Goal: Information Seeking & Learning: Learn about a topic

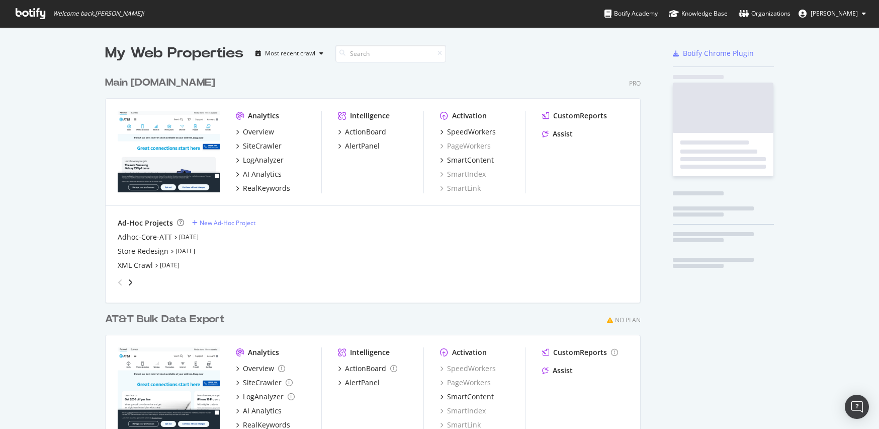
scroll to position [421, 864]
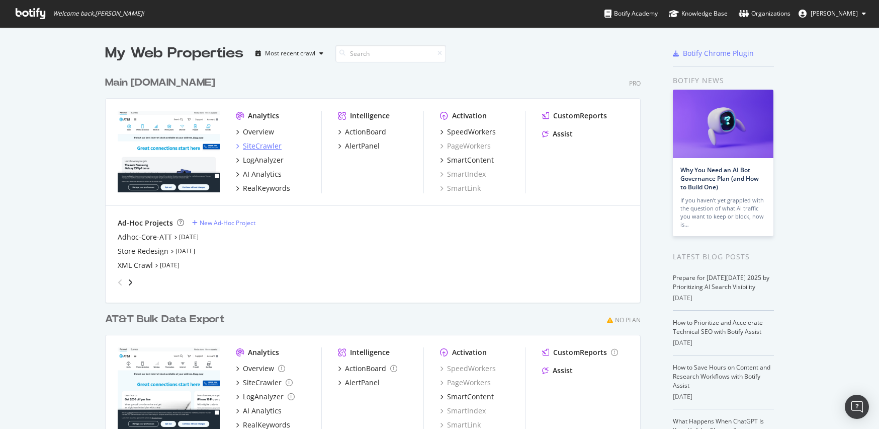
click at [268, 146] on div "SiteCrawler" at bounding box center [262, 146] width 39 height 10
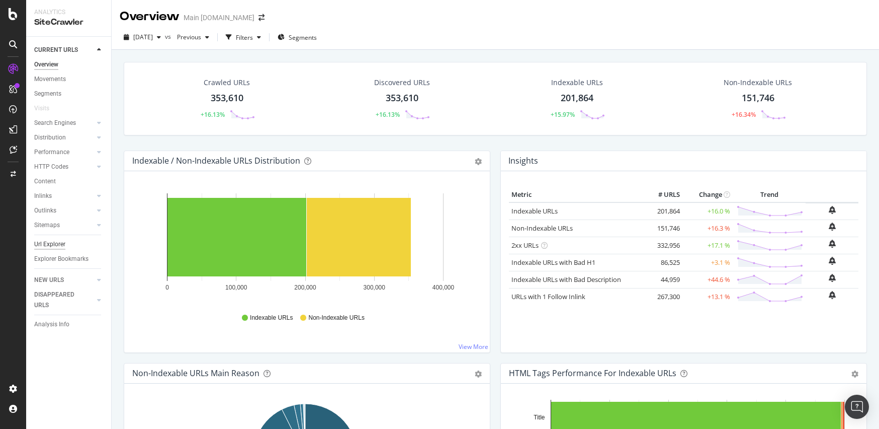
click at [54, 245] on div "Url Explorer" at bounding box center [49, 244] width 31 height 11
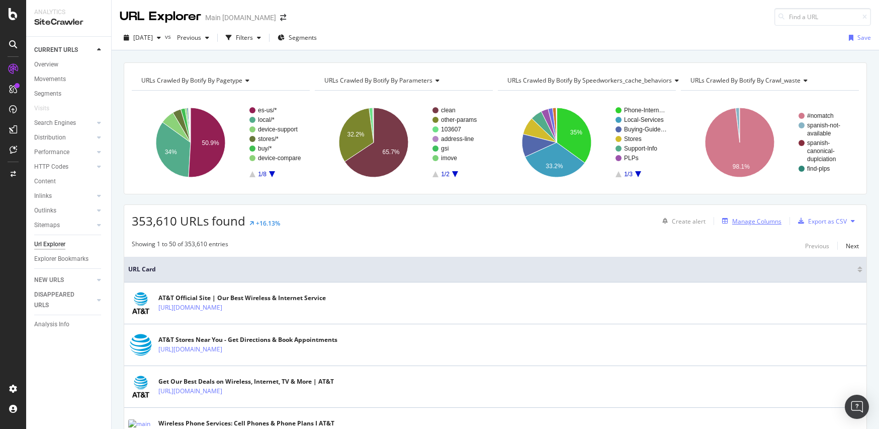
click at [744, 225] on div "Manage Columns" at bounding box center [756, 221] width 49 height 9
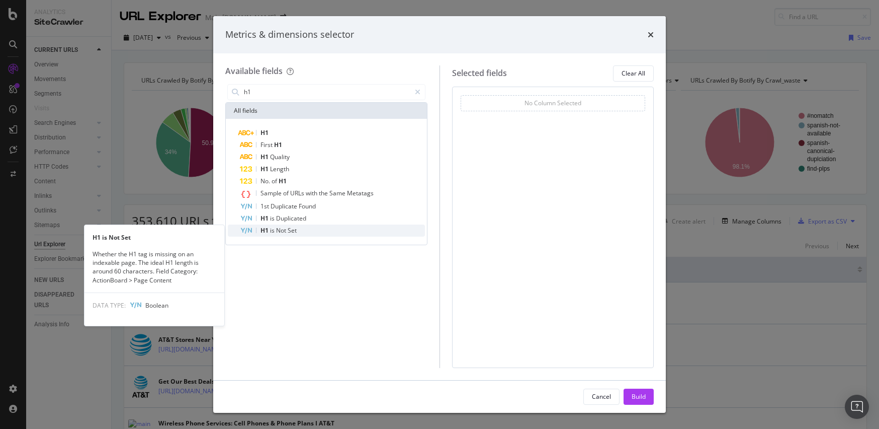
type input "h1"
click at [349, 232] on div "H1 is Not Set" at bounding box center [332, 230] width 185 height 12
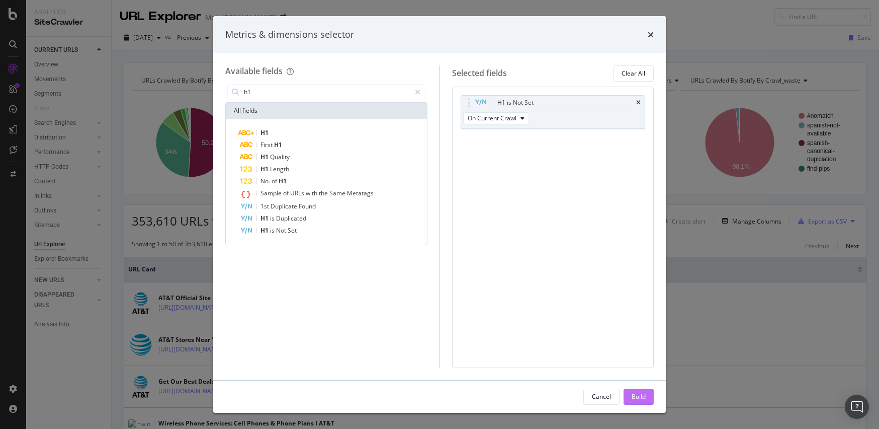
click at [637, 393] on div "Build" at bounding box center [639, 396] width 14 height 9
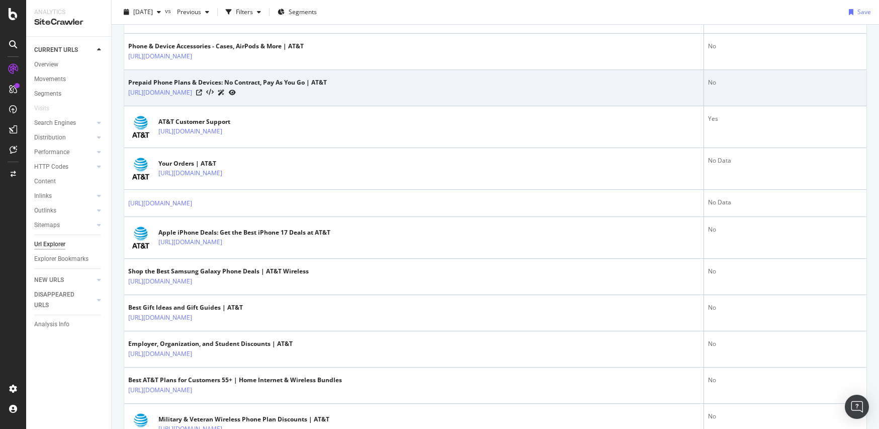
scroll to position [514, 0]
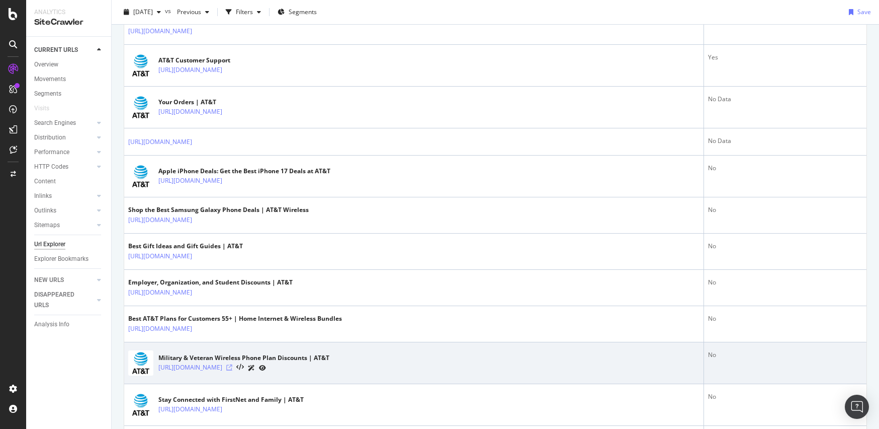
click at [232, 364] on icon at bounding box center [229, 367] width 6 height 6
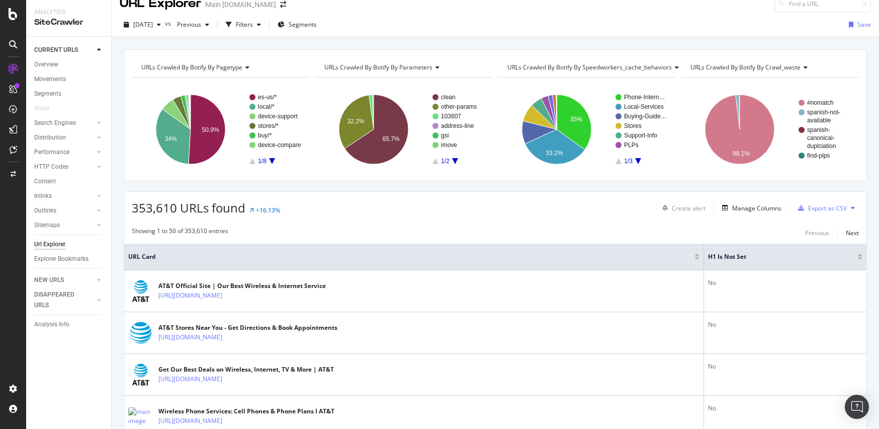
scroll to position [0, 0]
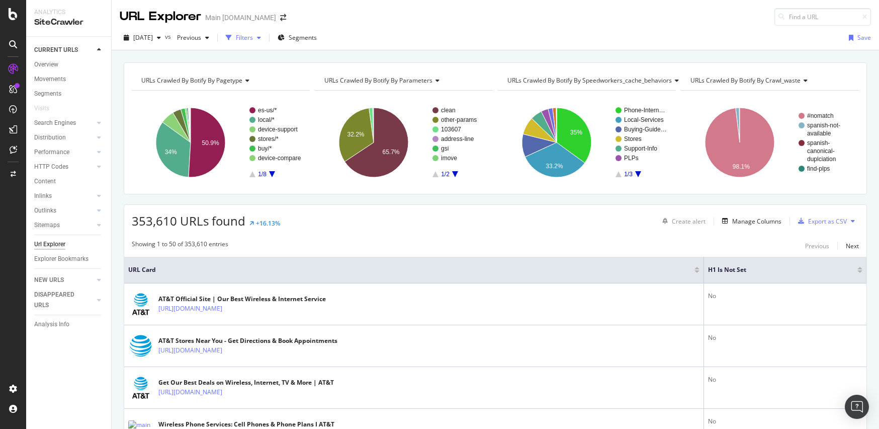
click at [265, 40] on div "button" at bounding box center [259, 38] width 12 height 6
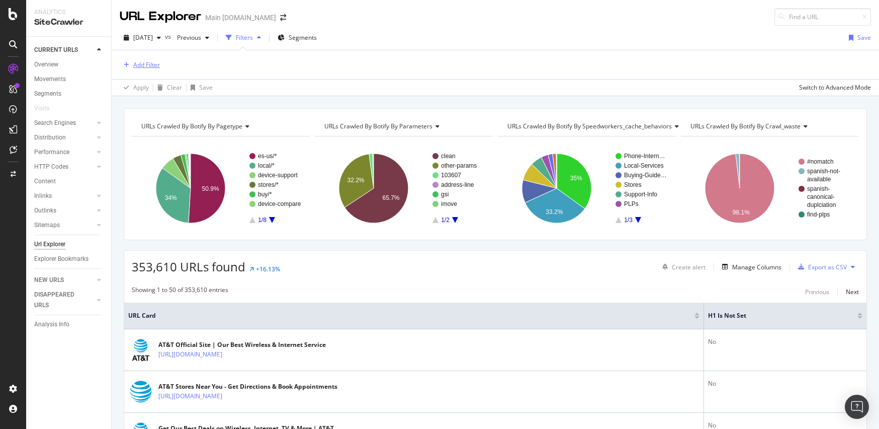
click at [148, 66] on div "Add Filter" at bounding box center [146, 64] width 27 height 9
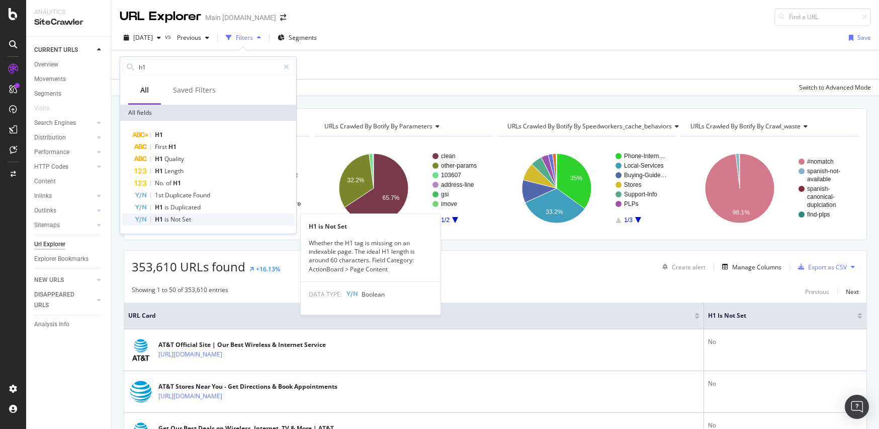
type input "h1"
click at [197, 215] on div "H1 is Not Set" at bounding box center [214, 219] width 160 height 12
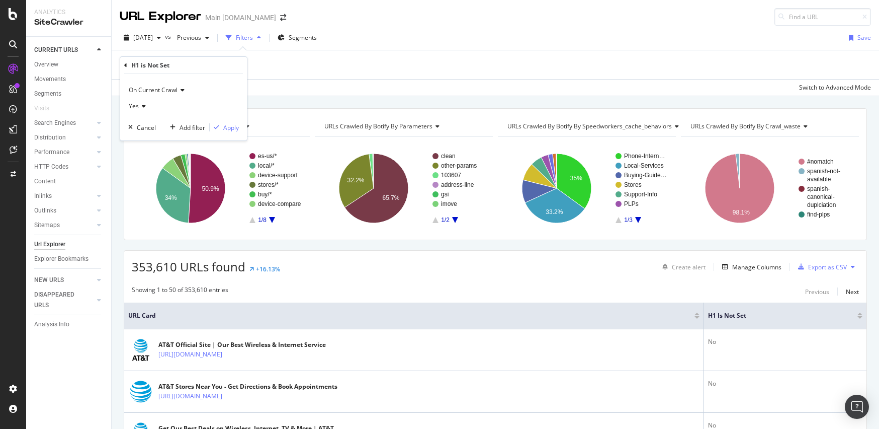
click at [144, 106] on icon at bounding box center [142, 106] width 7 height 6
drag, startPoint x: 148, startPoint y: 141, endPoint x: 179, endPoint y: 94, distance: 55.9
click at [179, 94] on div "On Current Crawl Yes Yes No" at bounding box center [183, 98] width 111 height 32
click at [224, 113] on div "Yes Yes No" at bounding box center [183, 106] width 111 height 16
click at [224, 103] on div "Yes" at bounding box center [183, 106] width 111 height 16
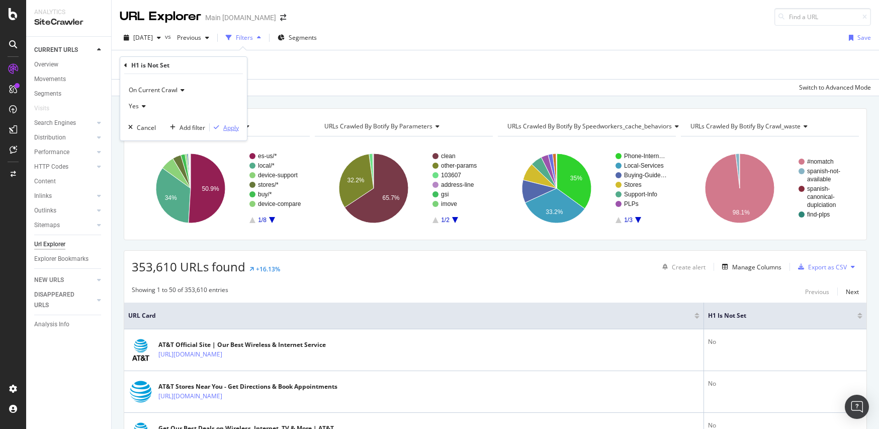
click at [227, 129] on div "Apply" at bounding box center [231, 127] width 16 height 9
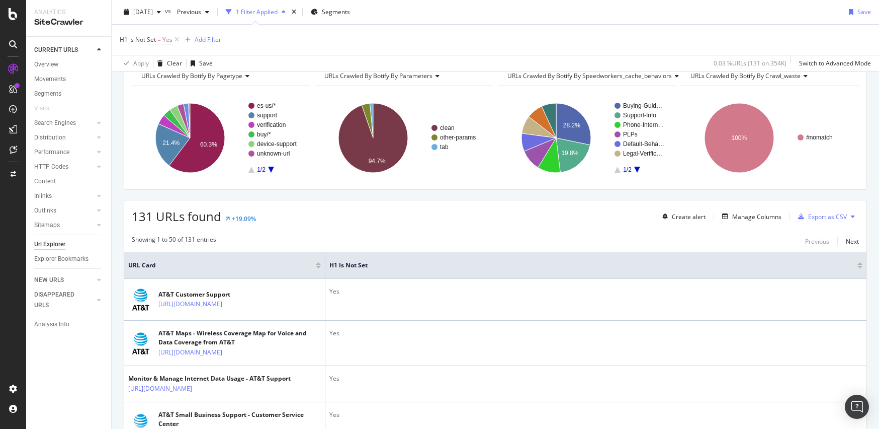
scroll to position [201, 0]
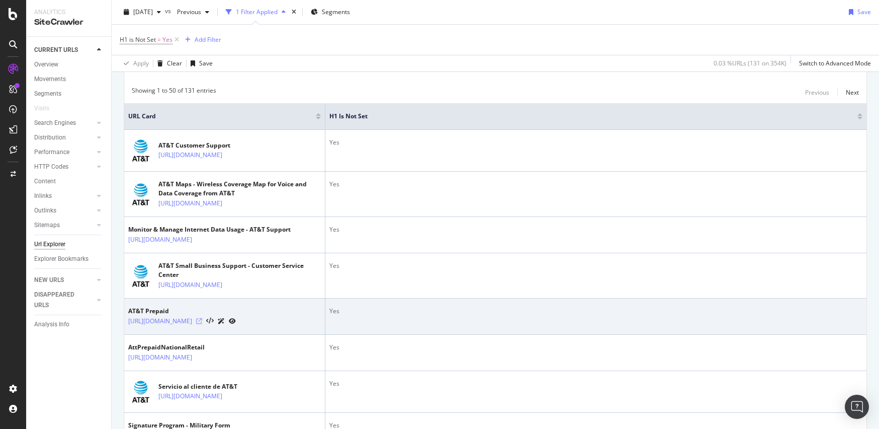
click at [202, 324] on icon at bounding box center [199, 321] width 6 height 6
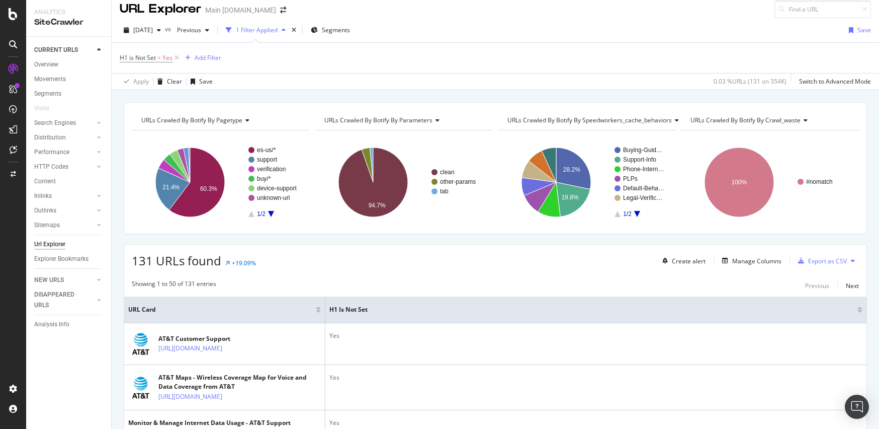
scroll to position [0, 0]
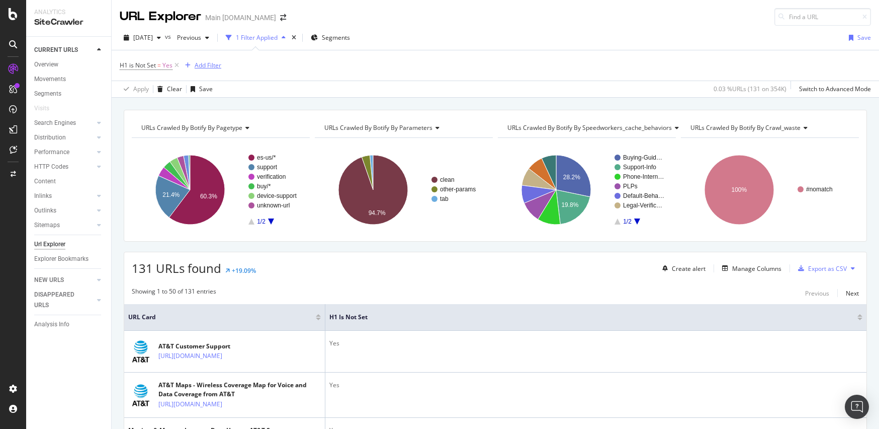
click at [204, 65] on div "Add Filter" at bounding box center [208, 65] width 27 height 9
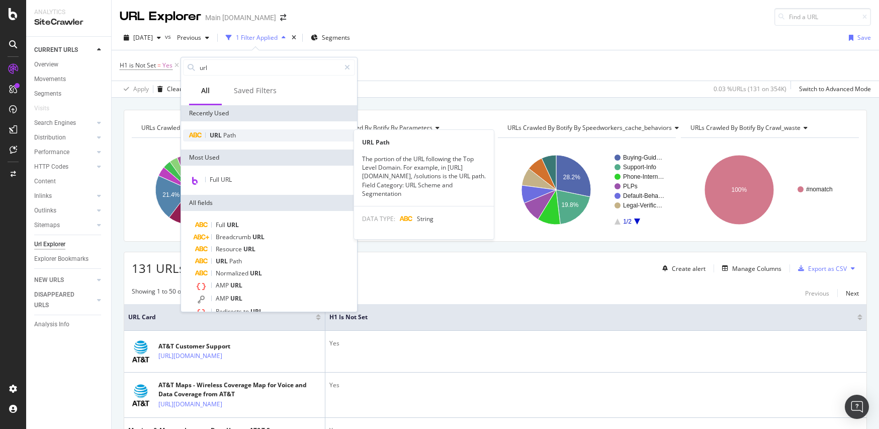
type input "url"
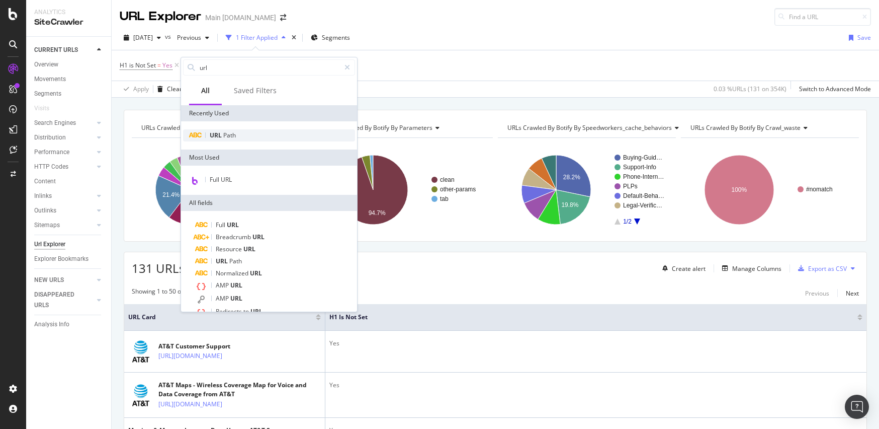
click at [227, 138] on span "Path" at bounding box center [229, 135] width 13 height 9
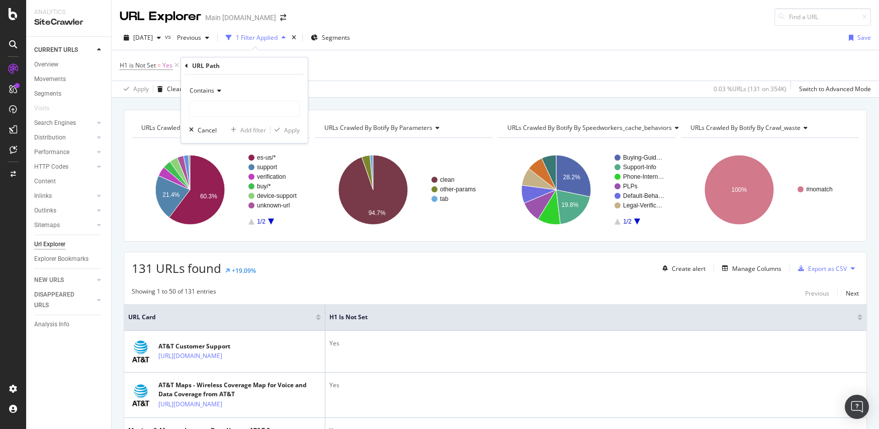
click at [214, 89] on span "Contains" at bounding box center [202, 90] width 25 height 9
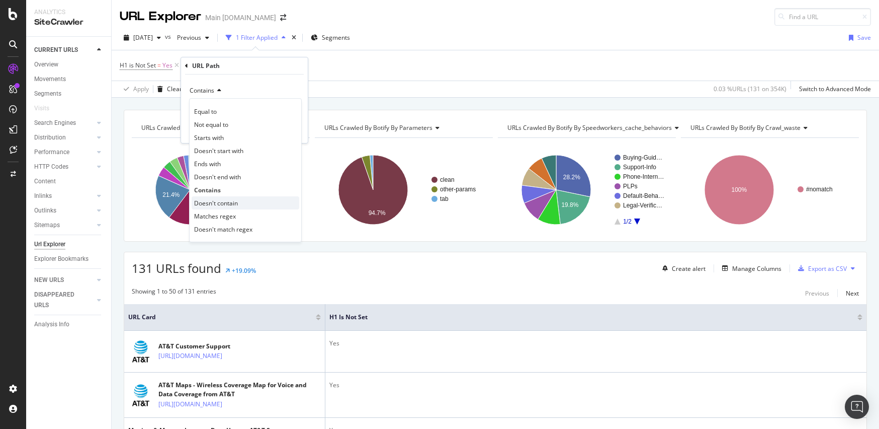
click at [239, 201] on div "Doesn't contain" at bounding box center [246, 202] width 108 height 13
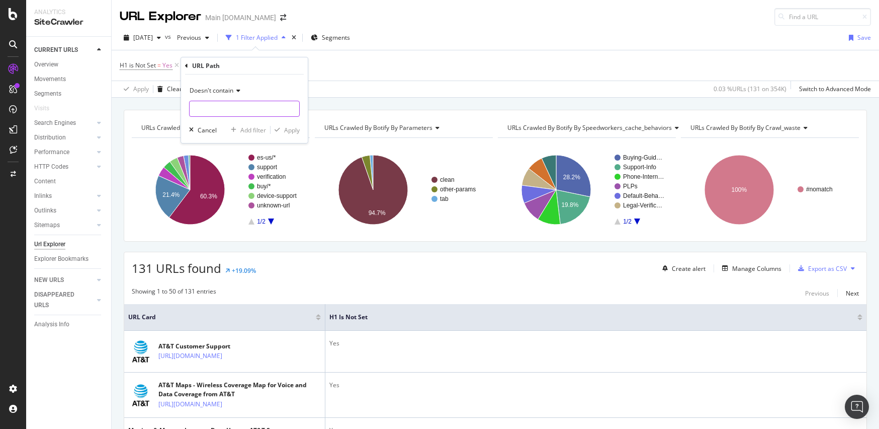
click at [248, 111] on input "text" at bounding box center [245, 109] width 110 height 16
type input "/es-us/"
click at [288, 127] on div "Apply" at bounding box center [292, 130] width 16 height 9
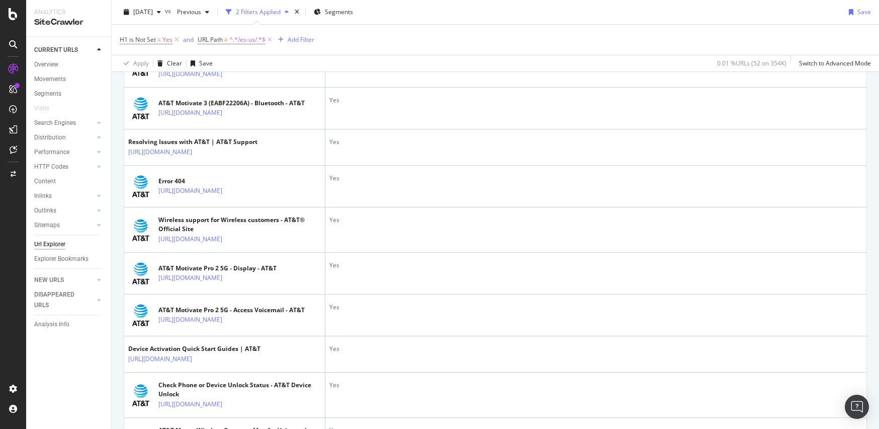
scroll to position [1446, 0]
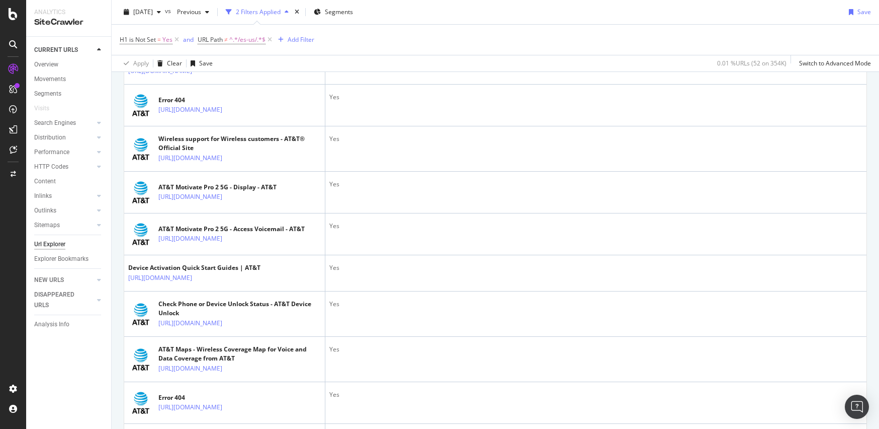
click at [232, 35] on icon at bounding box center [229, 32] width 6 height 6
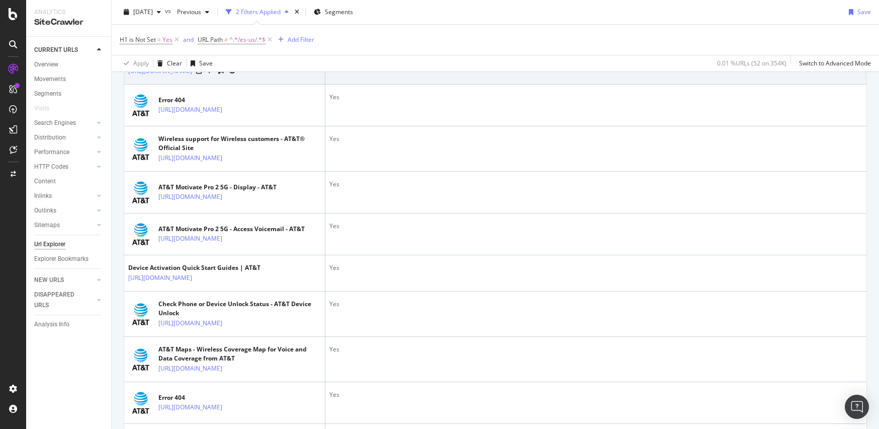
scroll to position [1652, 0]
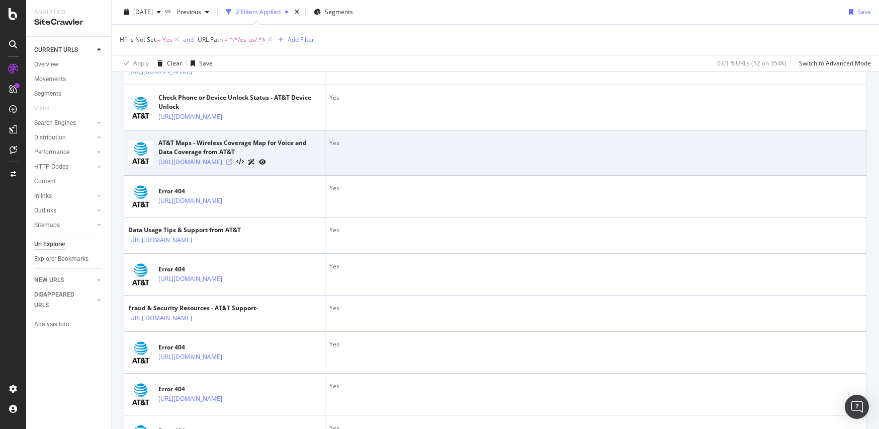
click at [232, 165] on icon at bounding box center [229, 162] width 6 height 6
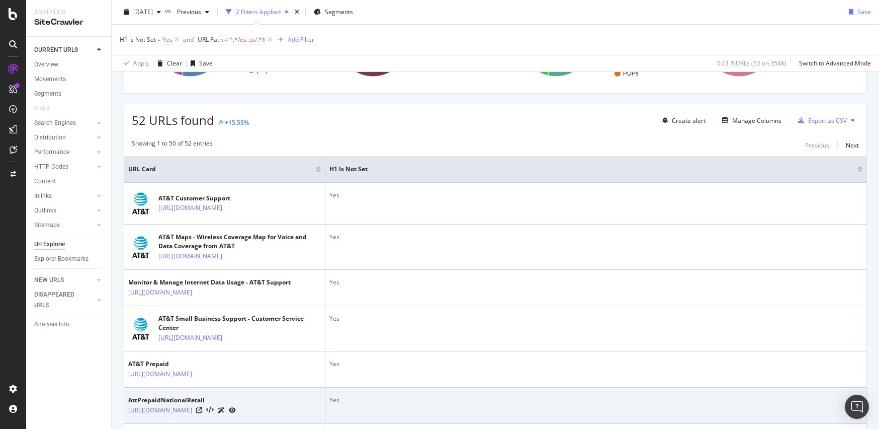
scroll to position [0, 0]
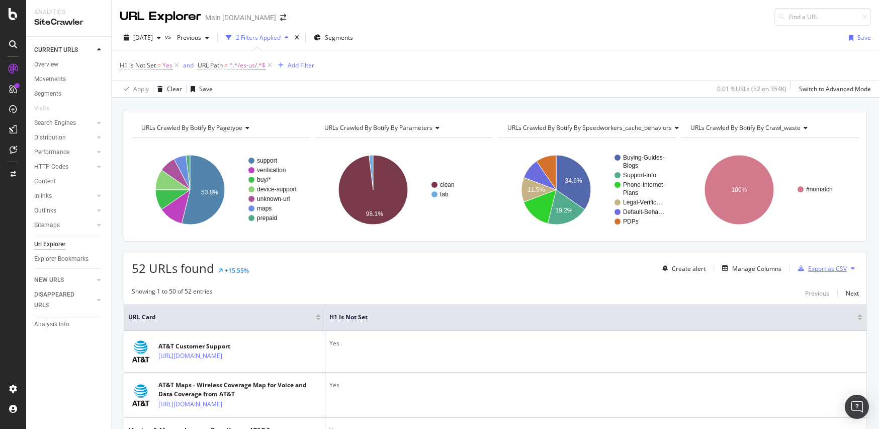
click at [814, 268] on div "Export as CSV" at bounding box center [827, 268] width 39 height 9
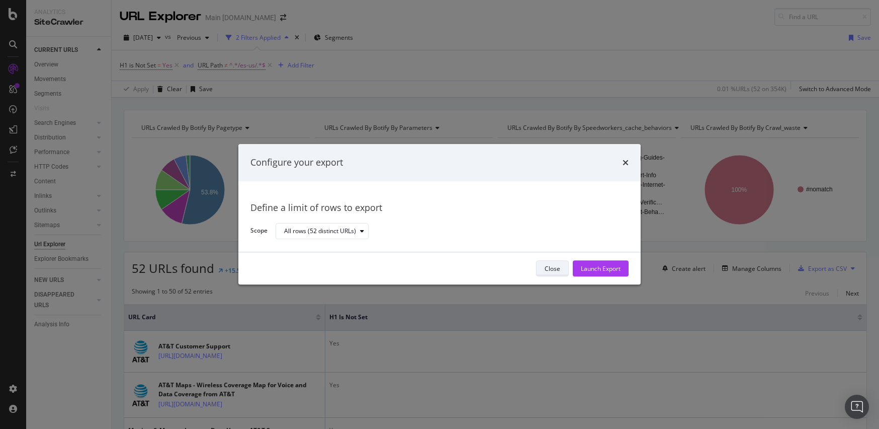
click at [546, 264] on div "Close" at bounding box center [553, 269] width 16 height 14
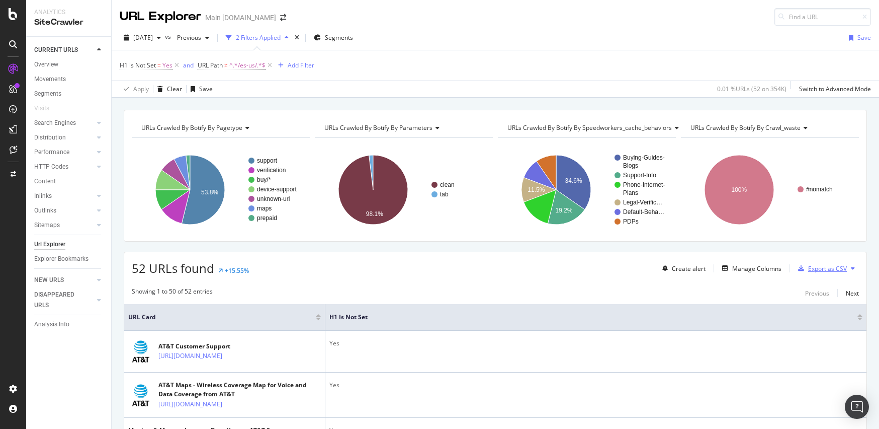
click at [808, 270] on div "Export as CSV" at bounding box center [827, 268] width 39 height 9
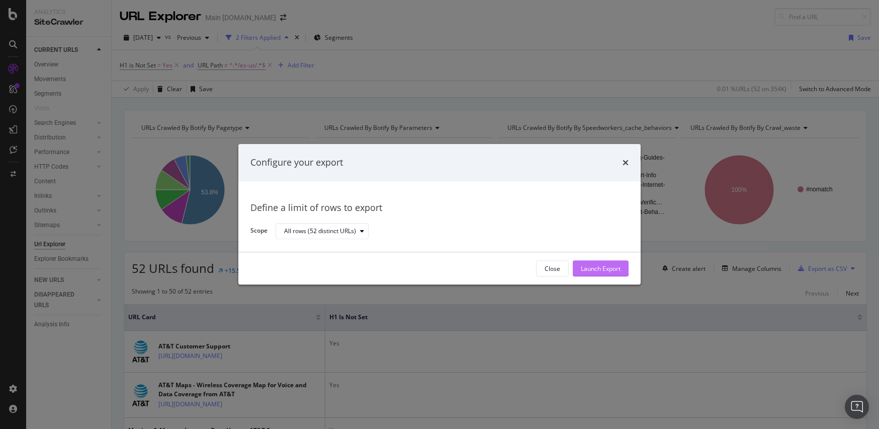
click at [609, 268] on div "Launch Export" at bounding box center [601, 268] width 40 height 9
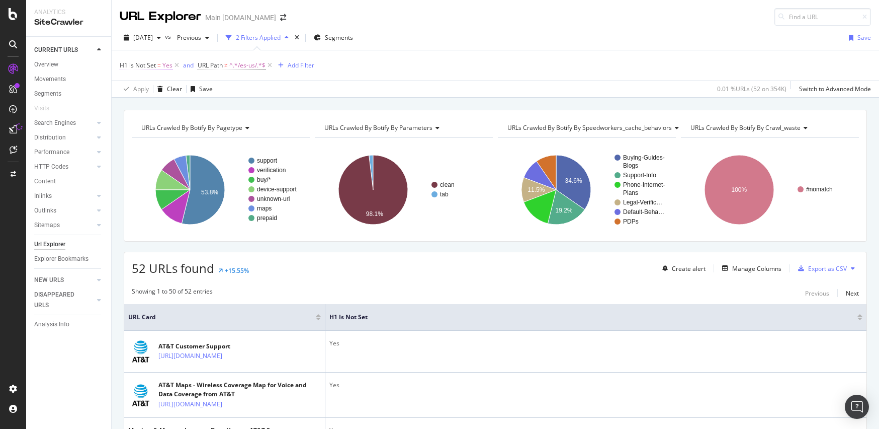
click at [154, 64] on span "H1 is Not Set" at bounding box center [138, 65] width 36 height 9
click at [374, 74] on div "H1 is Not Set = Yes and URL Path ≠ ^.*/es-us/.*$ Add Filter" at bounding box center [496, 65] width 752 height 30
click at [280, 66] on icon "button" at bounding box center [281, 65] width 6 height 6
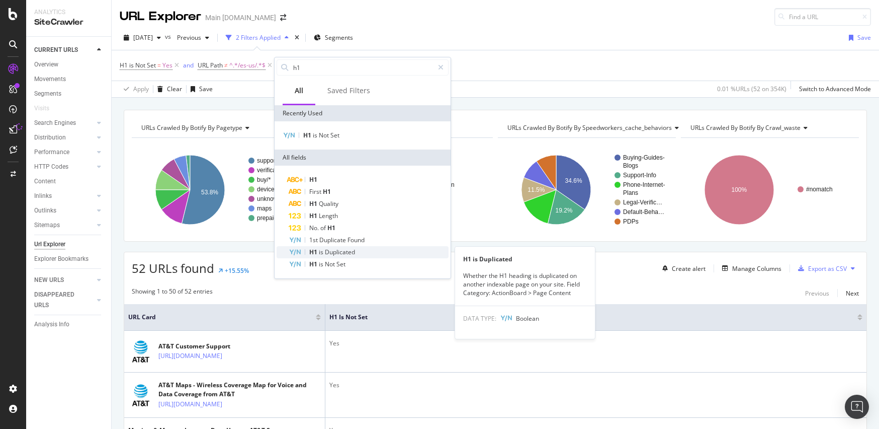
type input "h1"
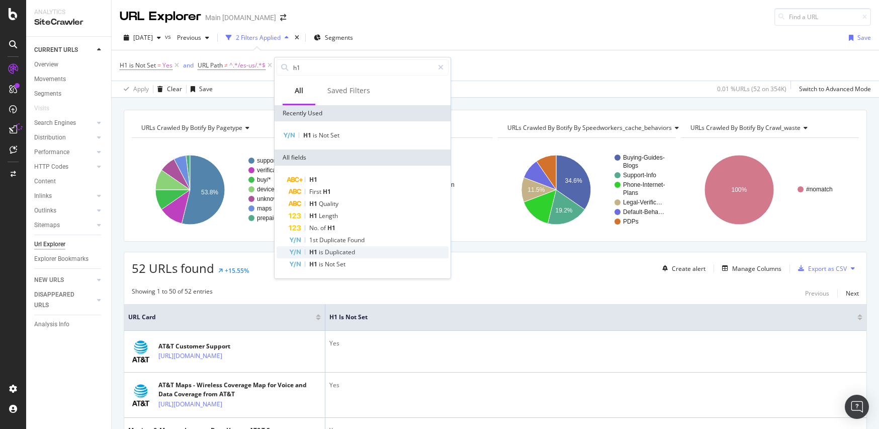
click at [348, 255] on span "Duplicated" at bounding box center [340, 251] width 30 height 9
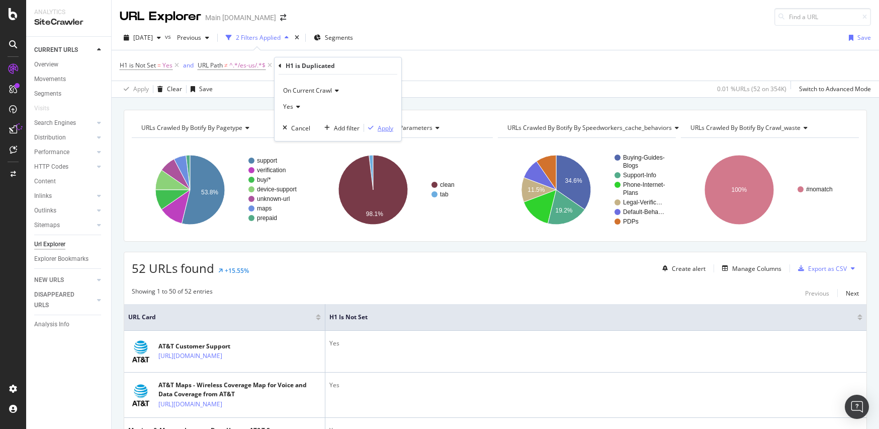
click at [382, 126] on div "Apply" at bounding box center [386, 128] width 16 height 9
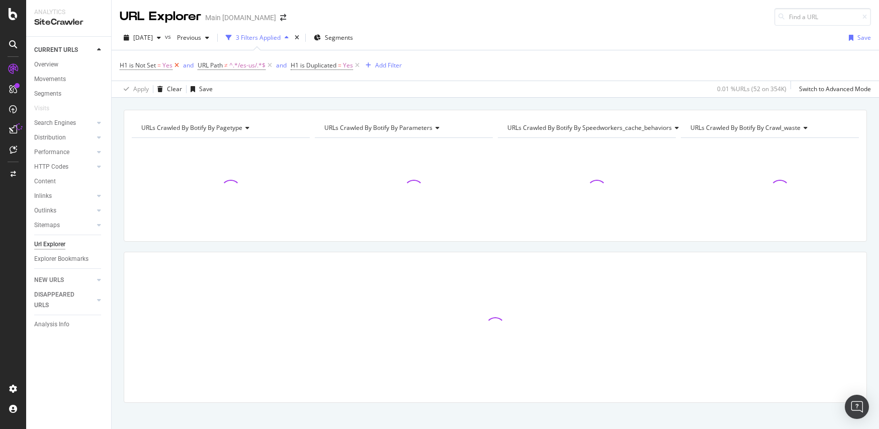
click at [174, 62] on icon at bounding box center [177, 65] width 9 height 10
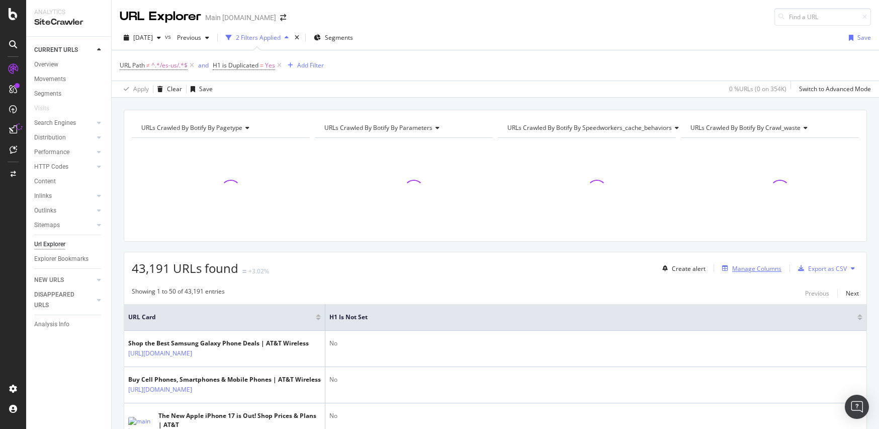
click at [743, 270] on div "Manage Columns" at bounding box center [756, 268] width 49 height 9
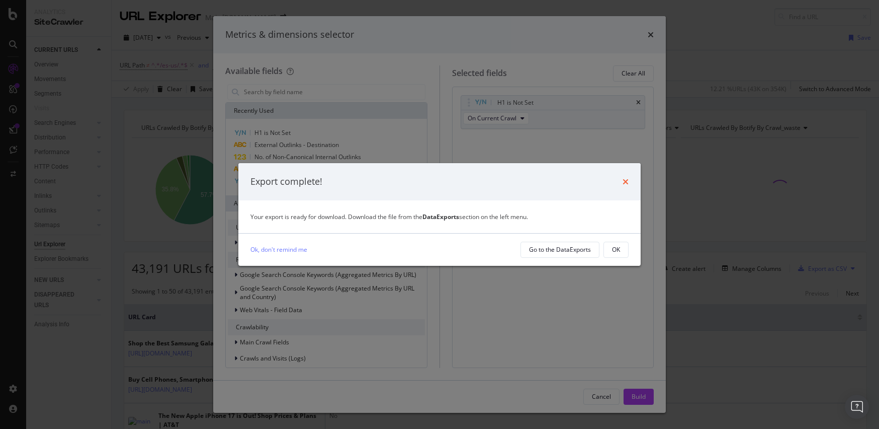
click at [625, 183] on icon "times" at bounding box center [626, 182] width 6 height 8
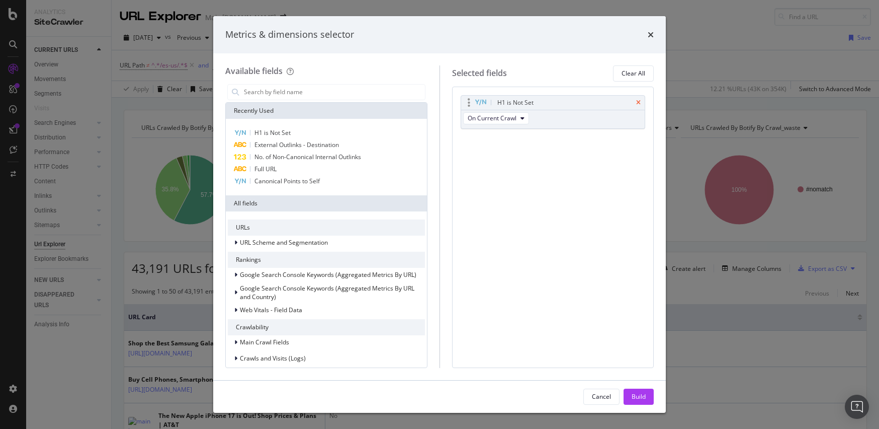
click at [638, 101] on icon "times" at bounding box center [638, 103] width 5 height 6
click at [345, 89] on input "modal" at bounding box center [334, 92] width 182 height 15
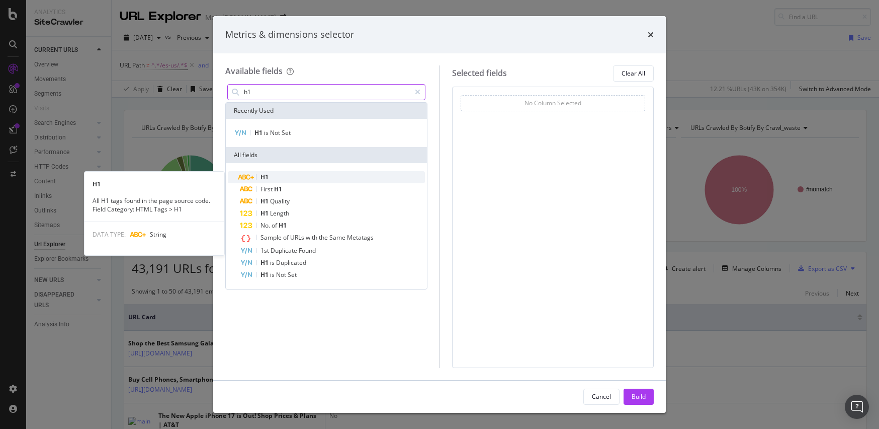
type input "h1"
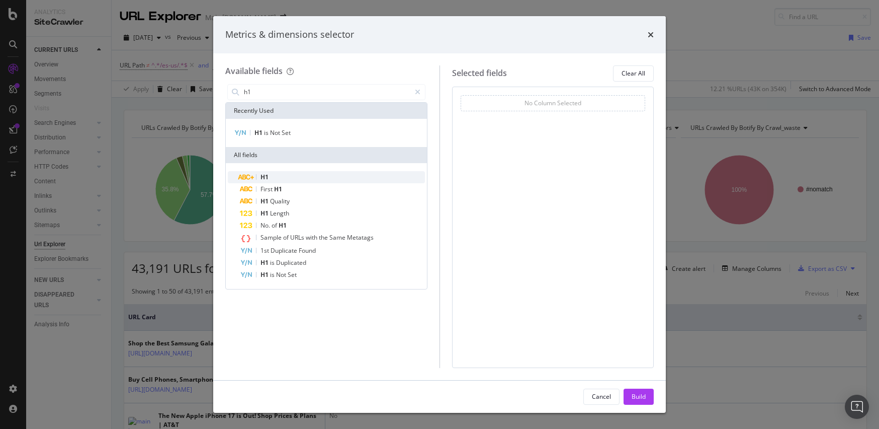
click at [321, 174] on div "H1" at bounding box center [332, 177] width 185 height 12
click at [277, 172] on div "H1" at bounding box center [332, 177] width 185 height 12
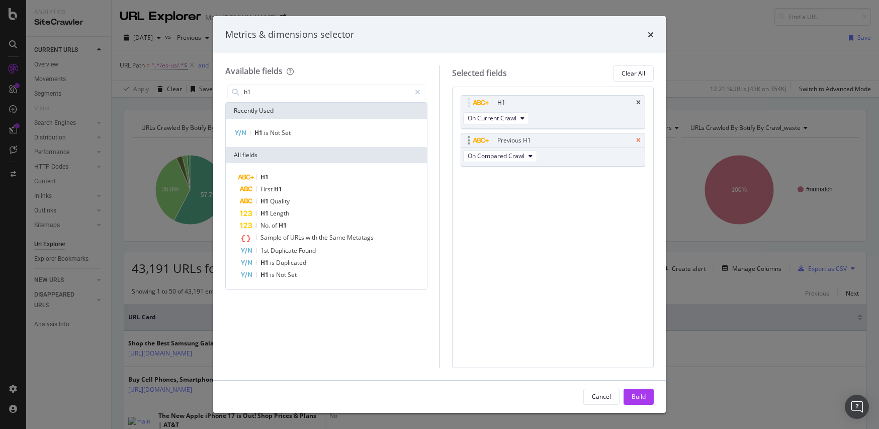
click at [637, 139] on icon "times" at bounding box center [638, 140] width 5 height 6
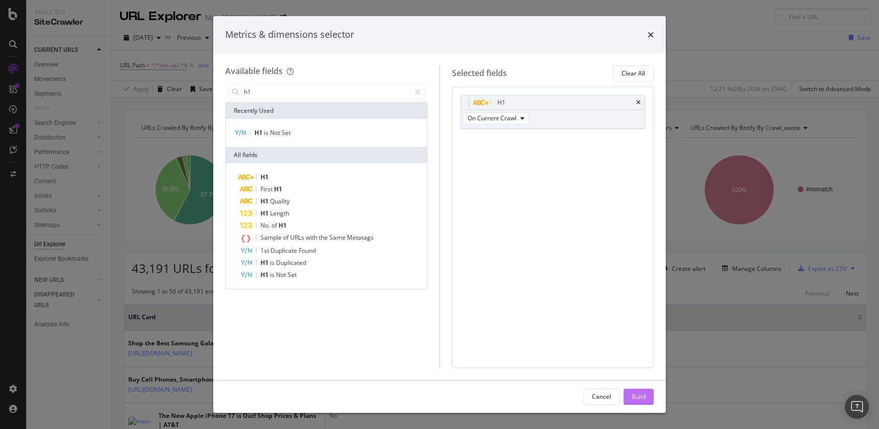
click at [638, 395] on div "Build" at bounding box center [639, 396] width 14 height 9
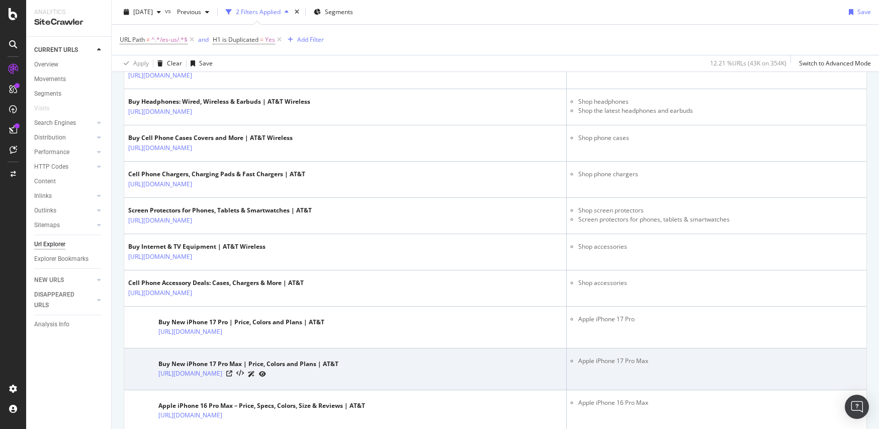
scroll to position [50, 0]
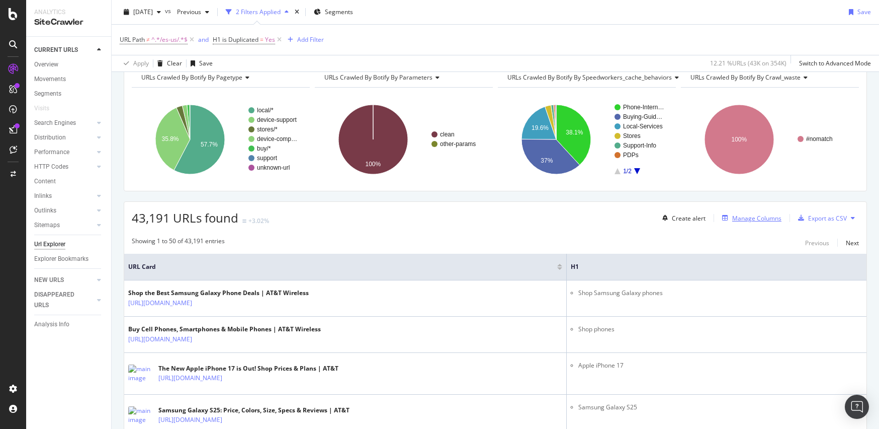
click at [733, 220] on div "Manage Columns" at bounding box center [756, 218] width 49 height 9
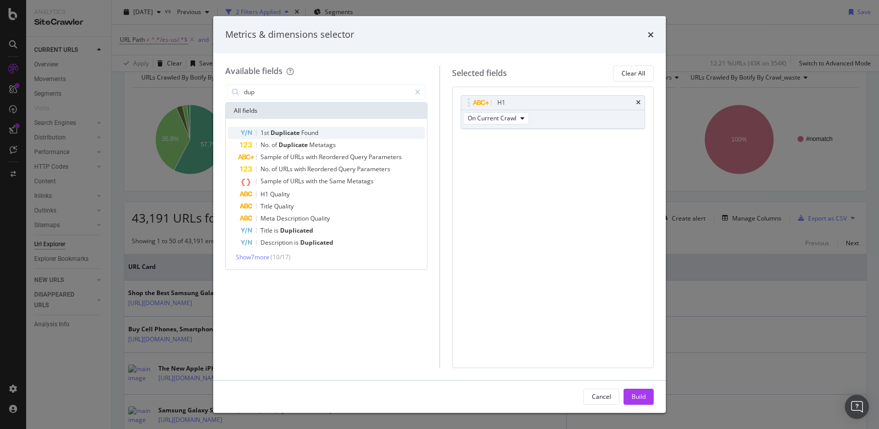
click at [289, 132] on span "Duplicate" at bounding box center [286, 132] width 31 height 9
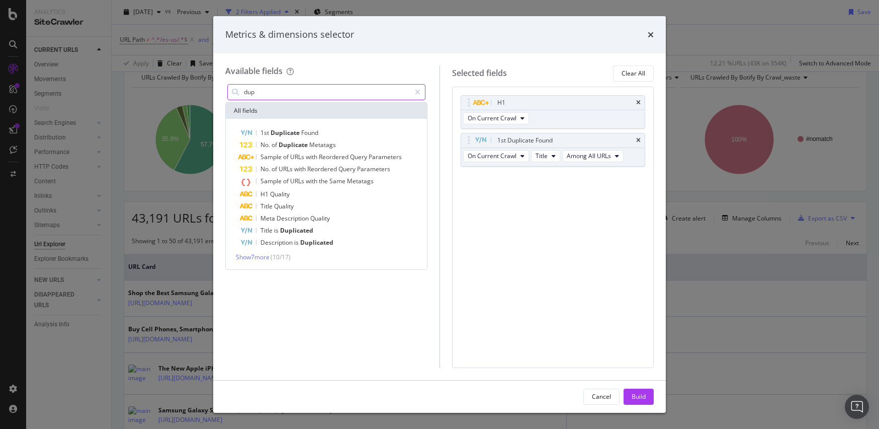
drag, startPoint x: 295, startPoint y: 94, endPoint x: 246, endPoint y: 80, distance: 50.3
click at [246, 80] on div "Available fields dup All fields 1st Duplicate Found No. of Duplicate Metatags S…" at bounding box center [332, 216] width 214 height 302
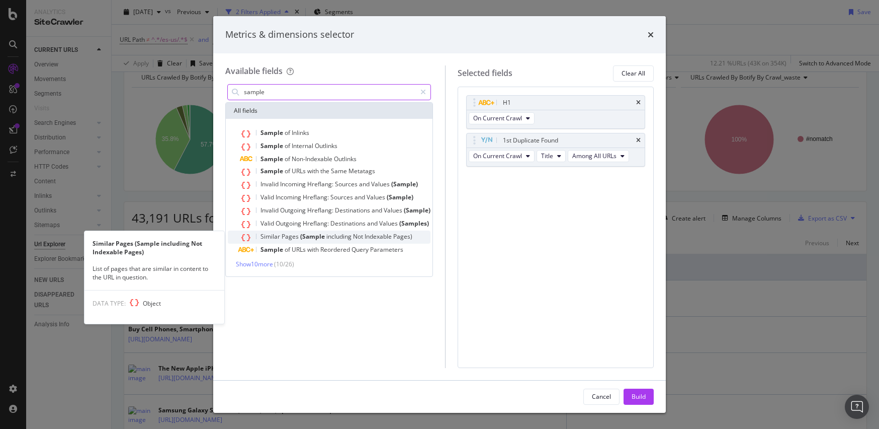
type input "sample"
click at [383, 234] on span "Indexable" at bounding box center [379, 236] width 29 height 9
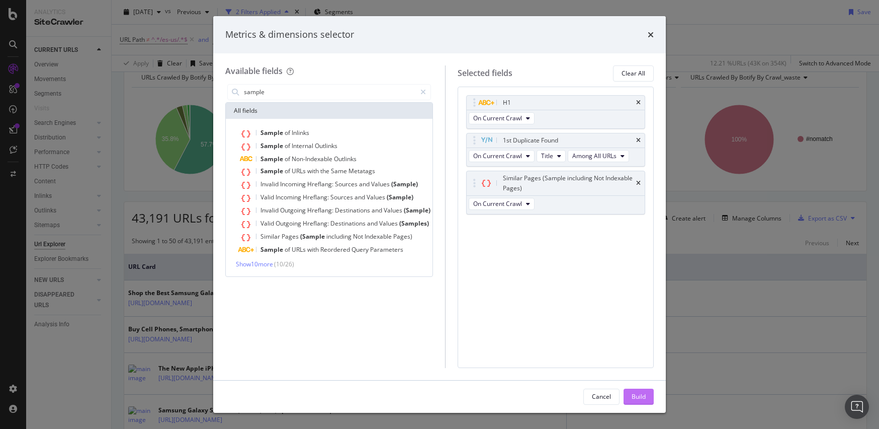
click at [646, 396] on button "Build" at bounding box center [639, 396] width 30 height 16
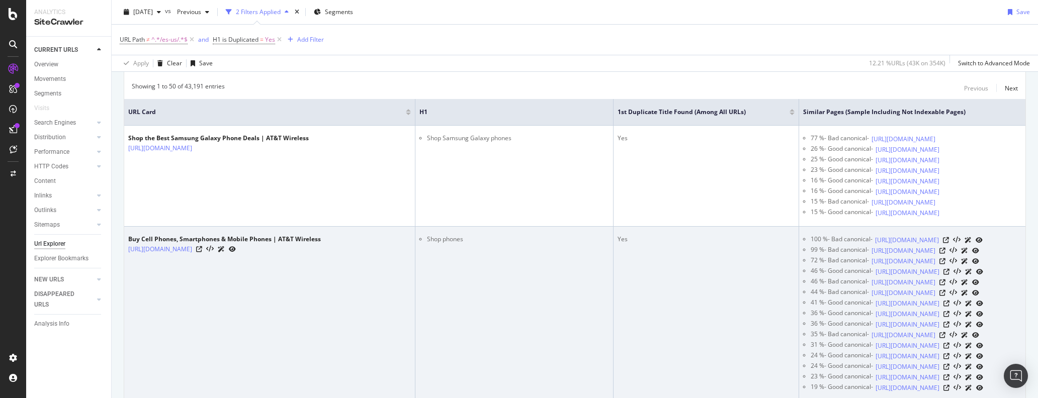
scroll to position [197, 0]
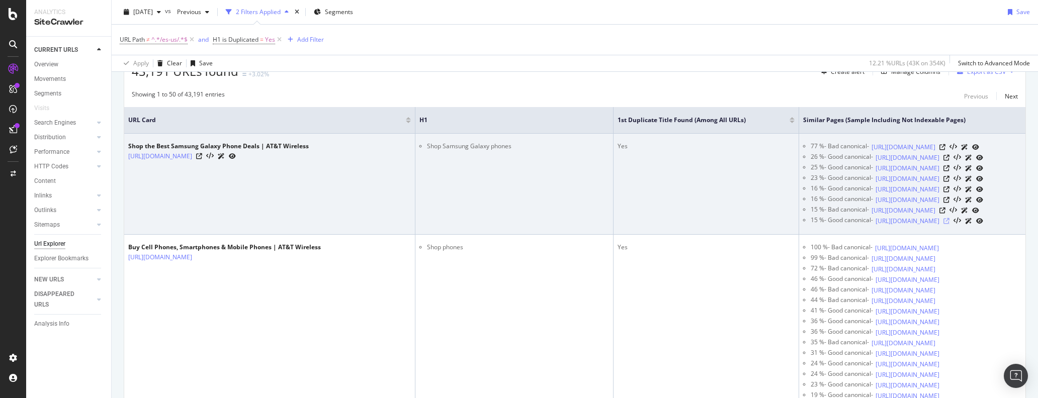
click at [879, 224] on icon at bounding box center [947, 221] width 6 height 6
click at [879, 214] on icon at bounding box center [943, 211] width 6 height 6
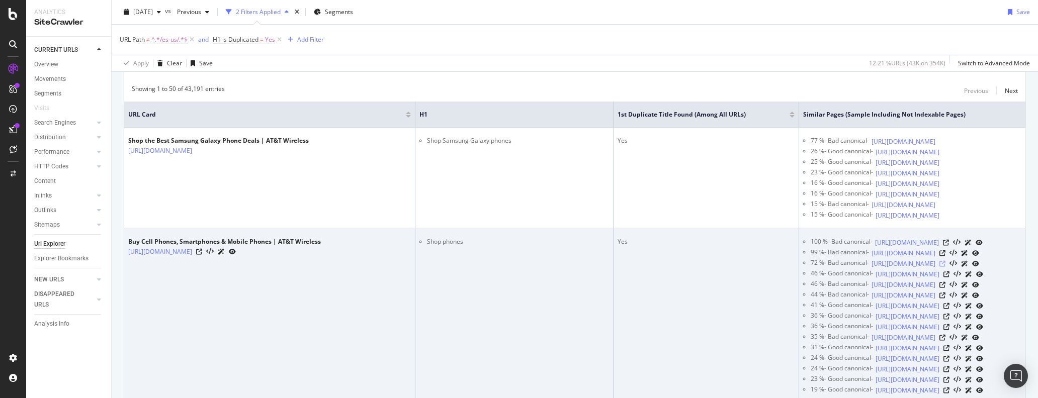
scroll to position [200, 0]
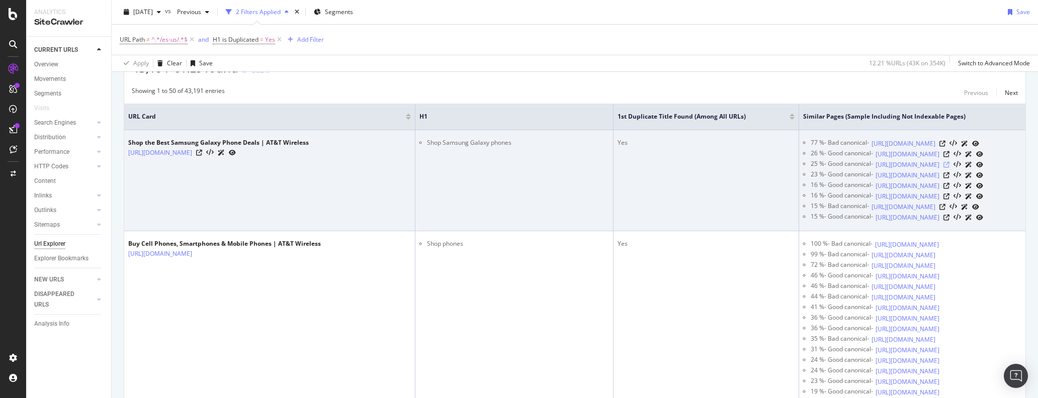
click at [879, 168] on icon at bounding box center [947, 165] width 6 height 6
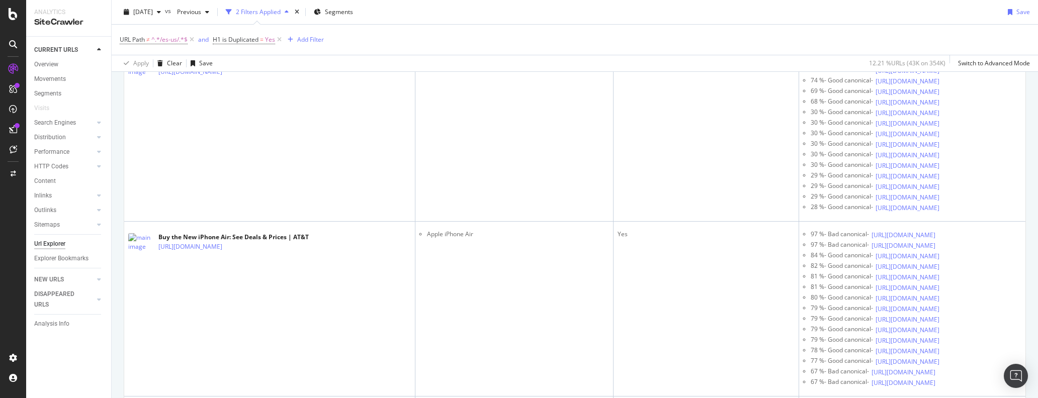
scroll to position [3176, 0]
